Goal: Navigation & Orientation: Find specific page/section

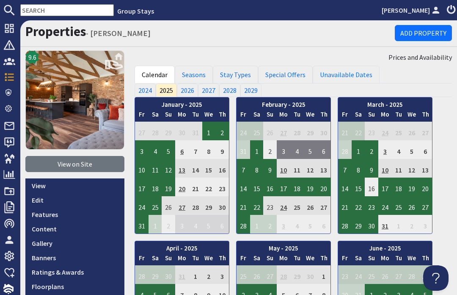
scroll to position [326, 0]
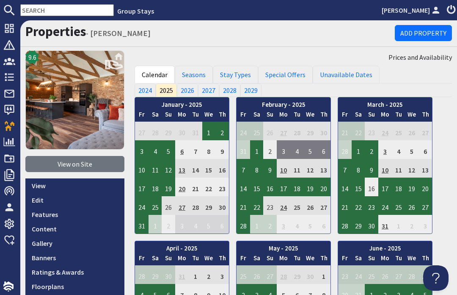
click at [14, 28] on use at bounding box center [9, 28] width 9 height 9
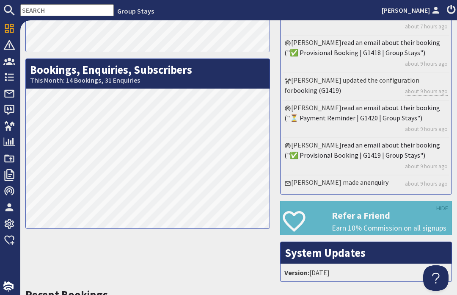
scroll to position [115, 0]
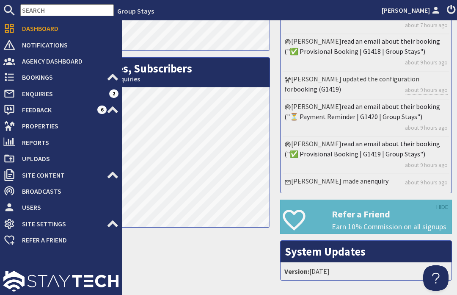
click at [15, 72] on icon at bounding box center [9, 77] width 12 height 12
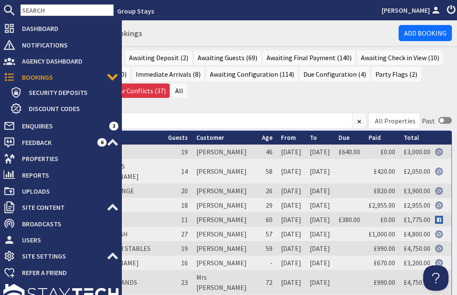
click at [303, 37] on h1 "Bookings - Recent Bookings" at bounding box center [212, 32] width 374 height 16
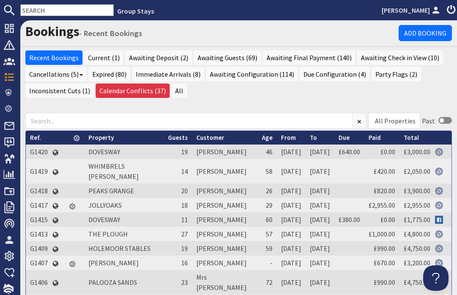
click at [111, 195] on link "PEAKS GRANGE" at bounding box center [112, 190] width 46 height 8
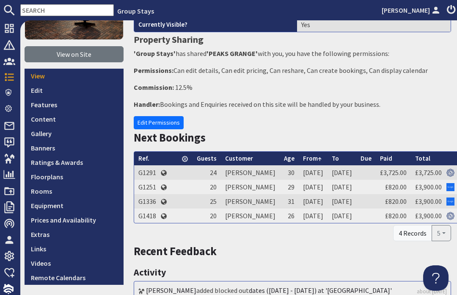
scroll to position [128, 1]
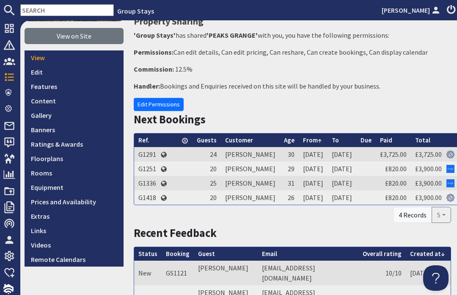
click at [83, 196] on link "Prices and Availability" at bounding box center [74, 201] width 99 height 14
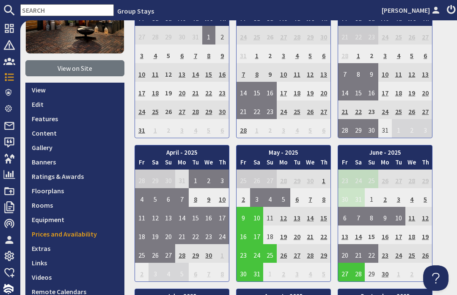
scroll to position [121, 0]
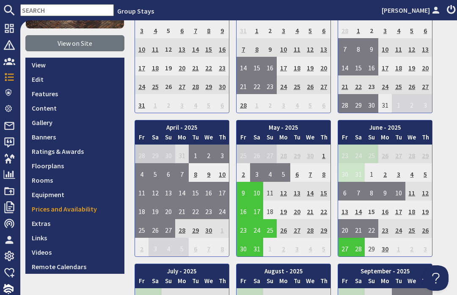
click at [89, 210] on link "Prices and Availability" at bounding box center [74, 209] width 99 height 14
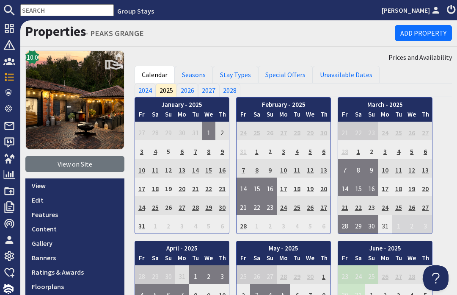
scroll to position [0, 0]
click at [79, 167] on link "View on Site" at bounding box center [74, 164] width 99 height 16
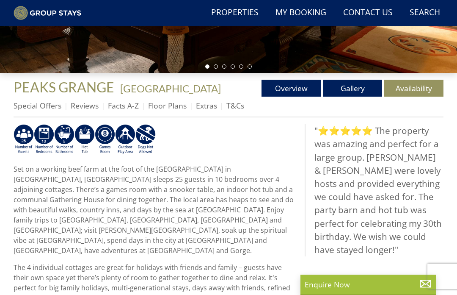
click at [210, 111] on link "Extras" at bounding box center [206, 105] width 21 height 10
